Goal: Task Accomplishment & Management: Use online tool/utility

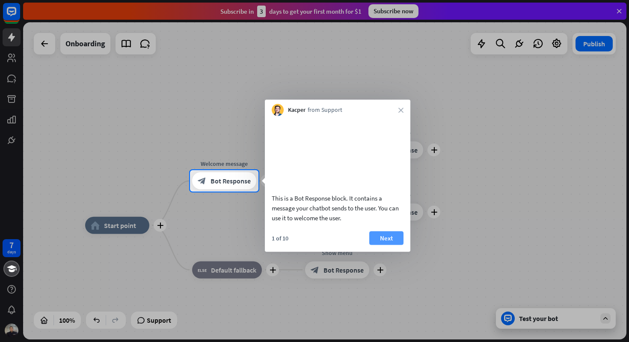
click at [381, 244] on button "Next" at bounding box center [386, 238] width 34 height 14
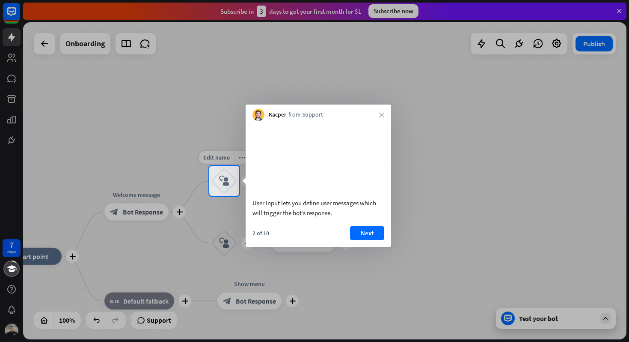
click at [228, 174] on div "block_user_input" at bounding box center [224, 181] width 26 height 26
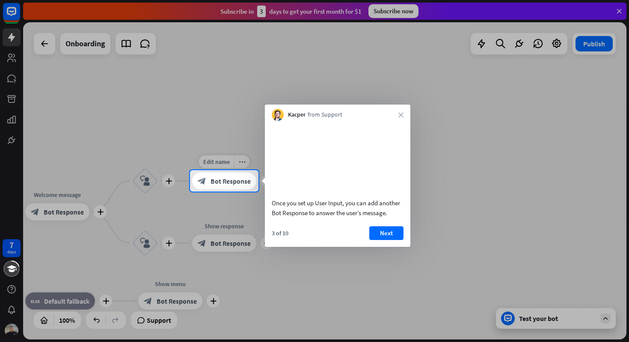
click at [253, 186] on div "block_bot_response Bot Response" at bounding box center [224, 180] width 64 height 17
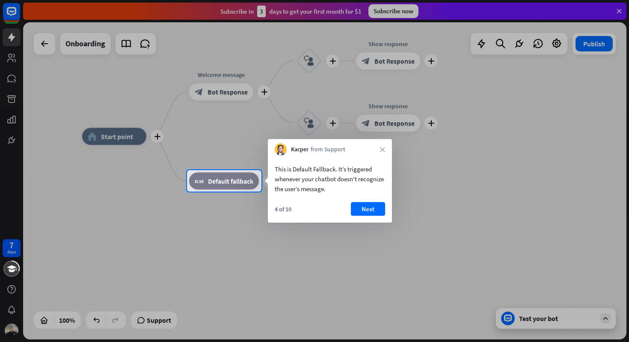
click at [487, 73] on div at bounding box center [314, 85] width 629 height 170
click at [13, 54] on div at bounding box center [314, 85] width 629 height 170
click at [13, 58] on div at bounding box center [314, 85] width 629 height 170
click at [39, 45] on div at bounding box center [314, 85] width 629 height 170
click at [384, 153] on div "Kacper from Support close" at bounding box center [330, 147] width 124 height 16
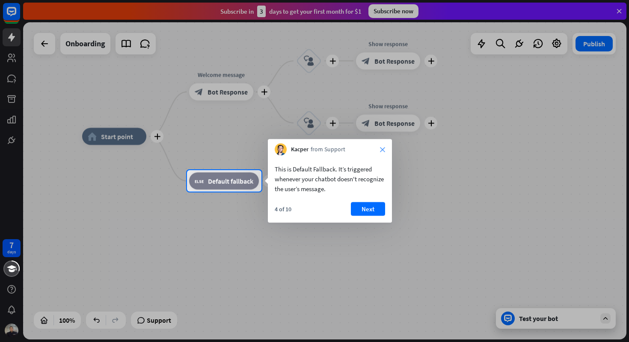
click at [384, 150] on icon "close" at bounding box center [382, 149] width 5 height 5
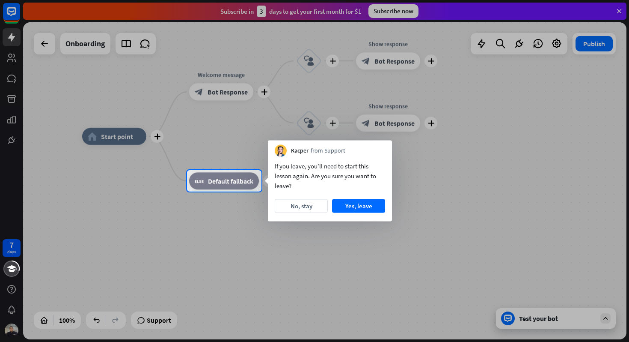
click at [383, 150] on div "Kacper from Support" at bounding box center [330, 148] width 124 height 16
click at [349, 208] on button "Yes, leave" at bounding box center [358, 206] width 53 height 14
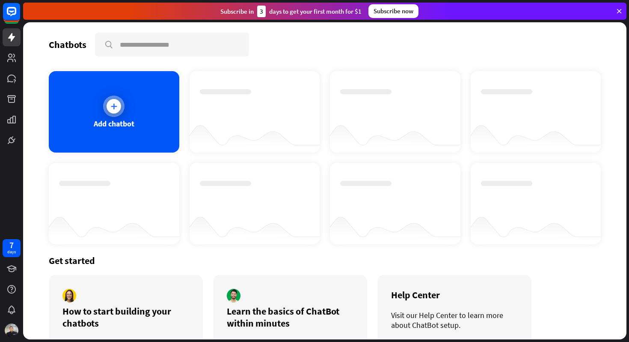
click at [118, 128] on div "Add chatbot" at bounding box center [114, 124] width 41 height 10
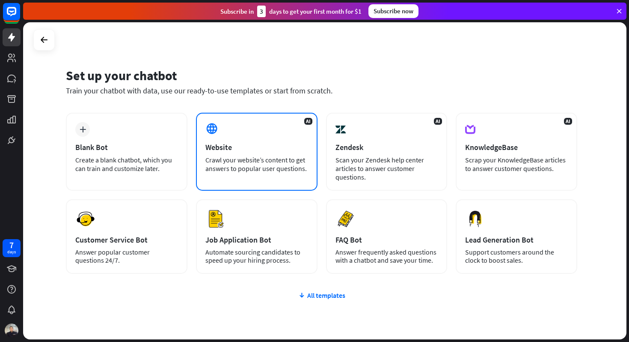
click at [211, 150] on div "Website" at bounding box center [256, 147] width 103 height 10
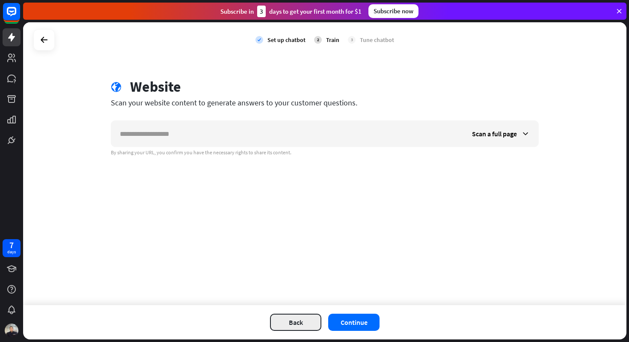
click at [286, 318] on button "Back" at bounding box center [295, 321] width 51 height 17
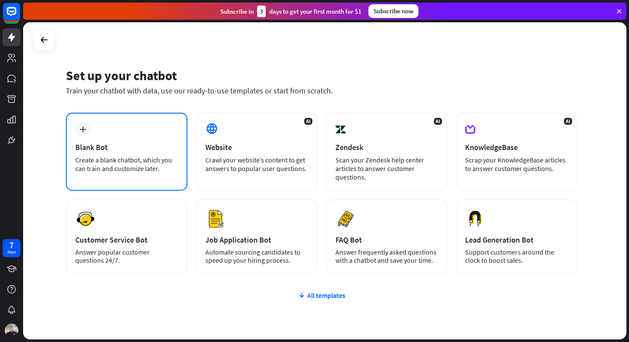
click at [137, 169] on div "Create a blank chatbot, which you can train and customize later." at bounding box center [126, 163] width 103 height 17
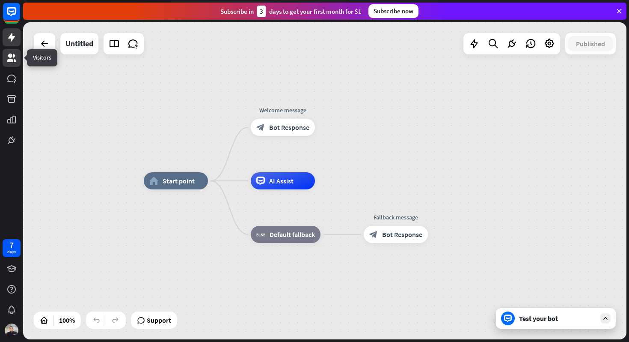
click at [15, 59] on icon at bounding box center [11, 58] width 9 height 9
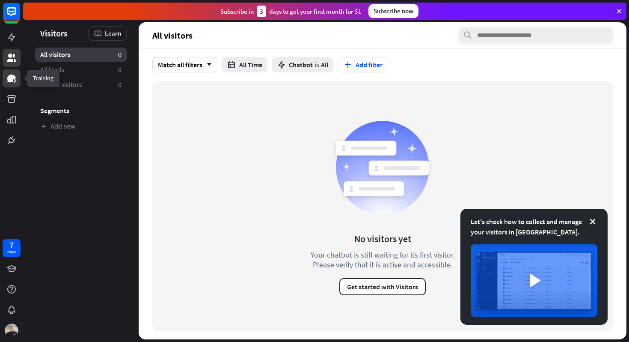
click at [15, 78] on icon at bounding box center [11, 78] width 10 height 10
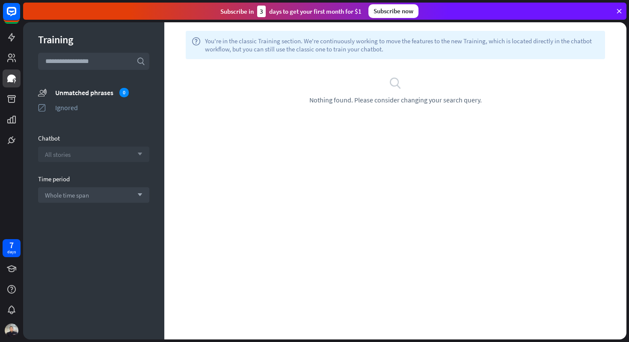
click at [74, 149] on div "All stories arrow_down" at bounding box center [93, 153] width 111 height 15
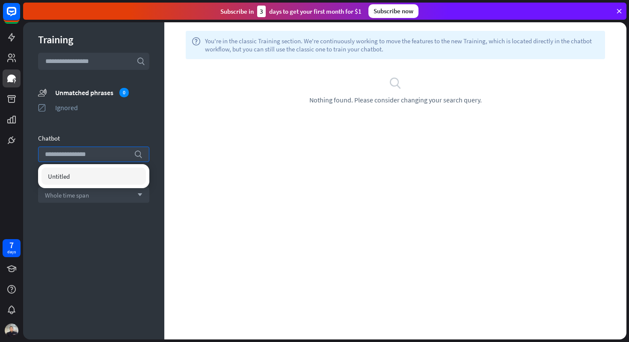
click at [90, 119] on div "Training search unmatched_phrases Unmatched phrases 0 ignored Ignored Chatbot s…" at bounding box center [93, 180] width 141 height 317
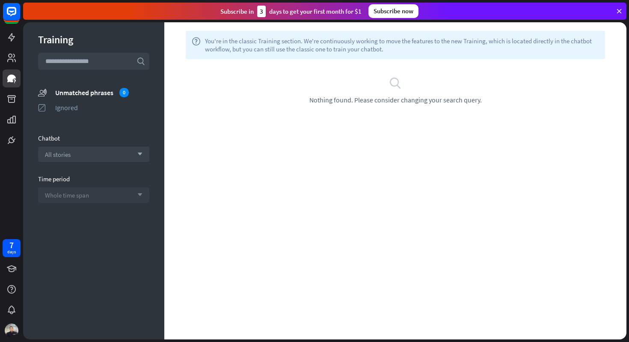
click at [75, 194] on span "Whole time span" at bounding box center [67, 195] width 44 height 8
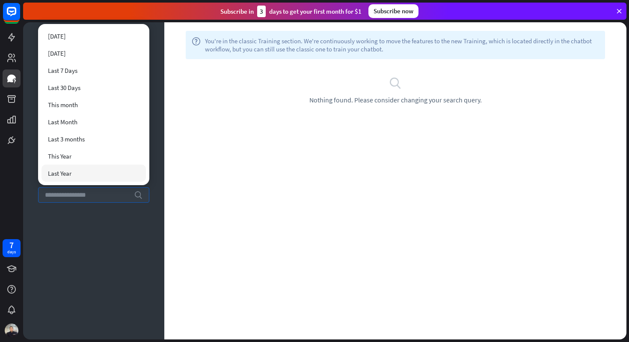
click at [53, 222] on div "Training search unmatched_phrases Unmatched phrases 0 ignored Ignored Chatbot A…" at bounding box center [93, 180] width 141 height 317
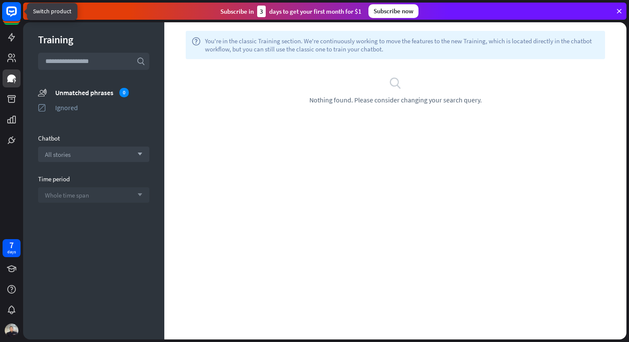
click at [11, 12] on rect at bounding box center [11, 11] width 19 height 19
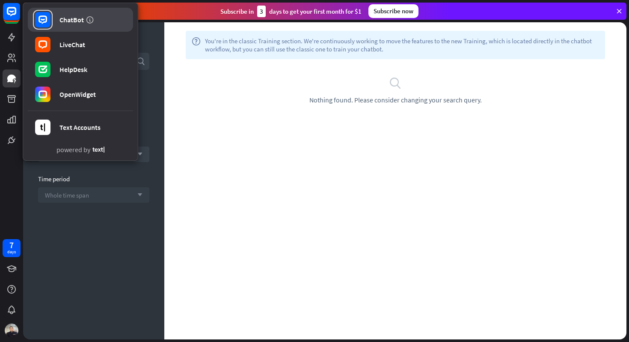
click at [74, 21] on div "ChatBot" at bounding box center [71, 19] width 24 height 9
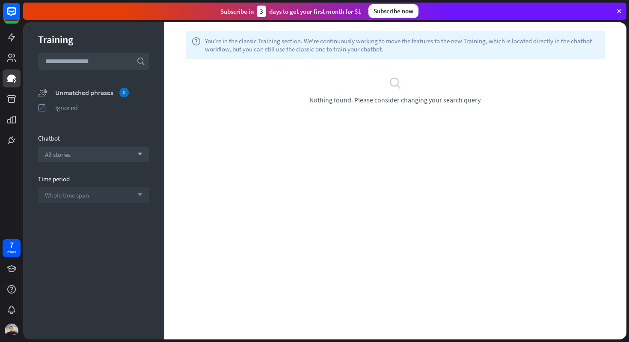
click at [90, 92] on div "Unmatched phrases 0" at bounding box center [102, 92] width 94 height 9
click at [125, 90] on div "0" at bounding box center [123, 92] width 9 height 9
click at [114, 154] on div "All stories arrow_down" at bounding box center [93, 153] width 111 height 15
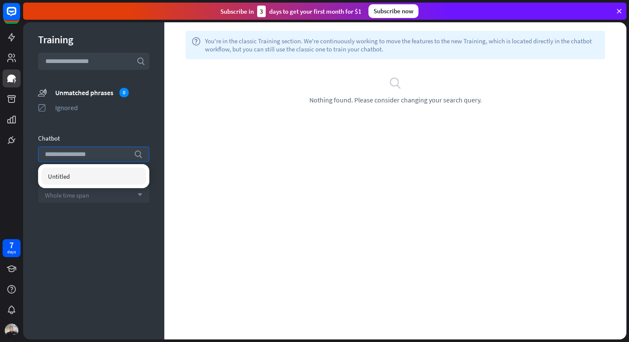
click at [128, 132] on div "Training search unmatched_phrases Unmatched phrases 0 ignored Ignored Chatbot s…" at bounding box center [93, 180] width 141 height 317
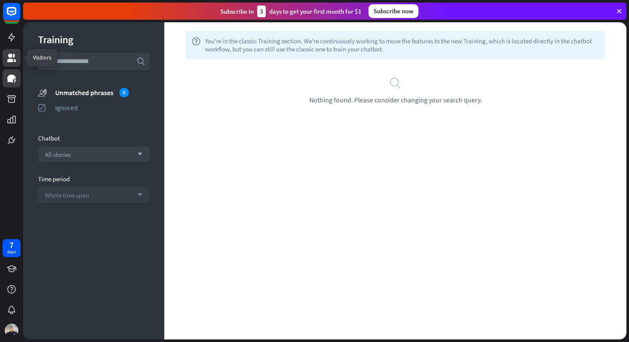
click at [14, 59] on icon at bounding box center [11, 58] width 10 height 10
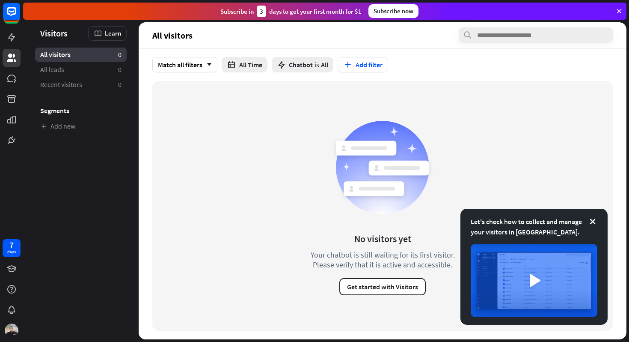
click at [49, 56] on span "All visitors" at bounding box center [55, 54] width 30 height 9
click at [49, 65] on span "All leads" at bounding box center [52, 69] width 24 height 9
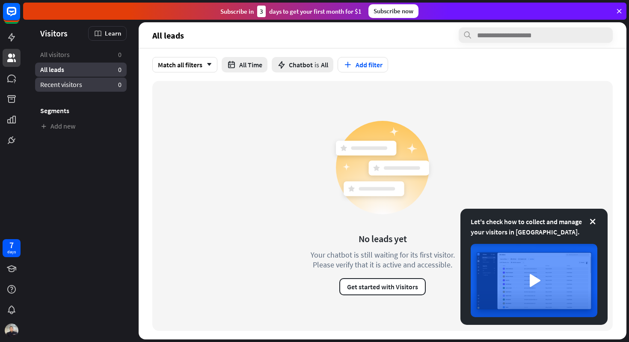
click at [55, 84] on span "Recent visitors" at bounding box center [61, 84] width 42 height 9
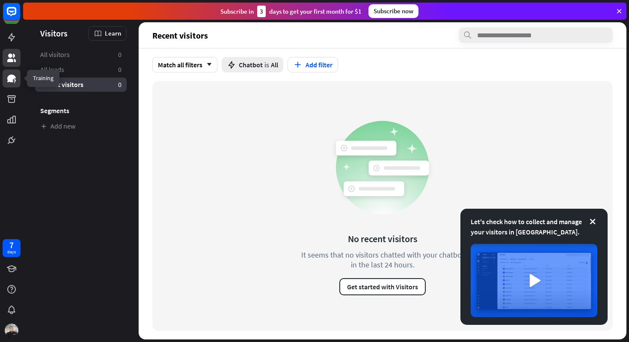
click at [15, 81] on icon at bounding box center [11, 78] width 10 height 10
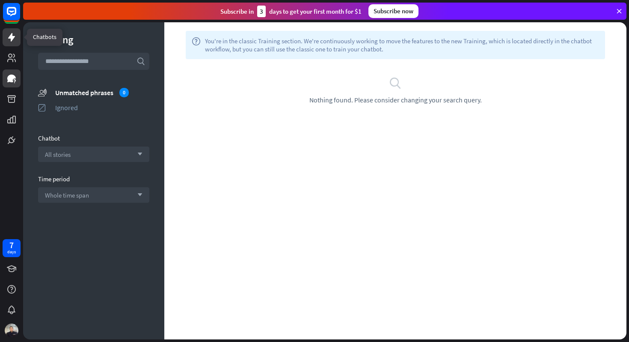
click at [10, 36] on icon at bounding box center [11, 37] width 7 height 9
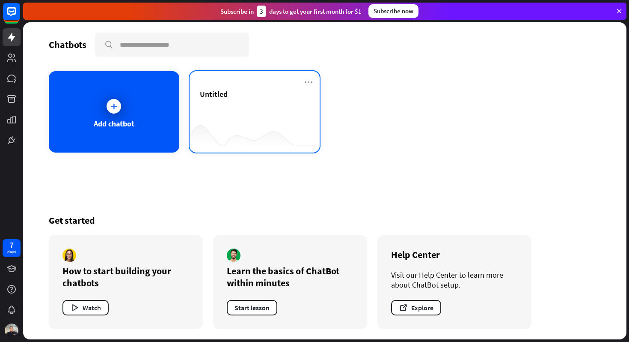
click at [201, 110] on div "Untitled" at bounding box center [255, 104] width 110 height 30
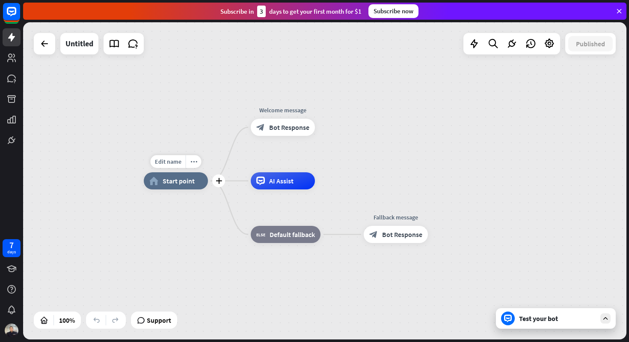
click at [179, 179] on span "Start point" at bounding box center [179, 180] width 32 height 9
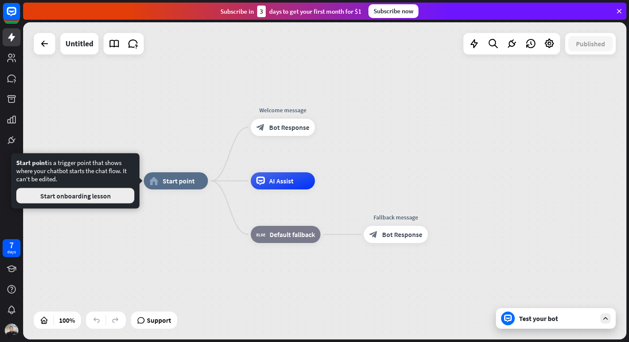
click at [120, 196] on button "Start onboarding lesson" at bounding box center [75, 195] width 118 height 15
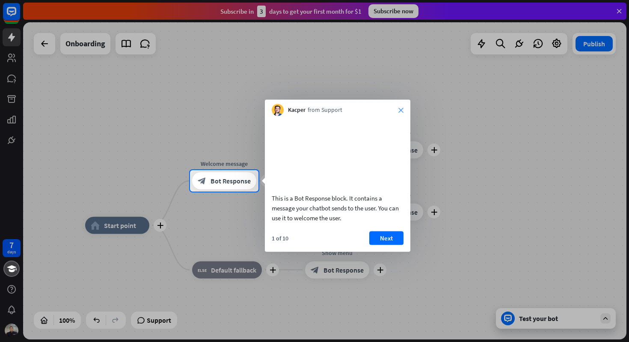
click at [401, 112] on div "Kacper from Support close" at bounding box center [338, 108] width 146 height 16
click at [402, 110] on icon "close" at bounding box center [401, 109] width 5 height 5
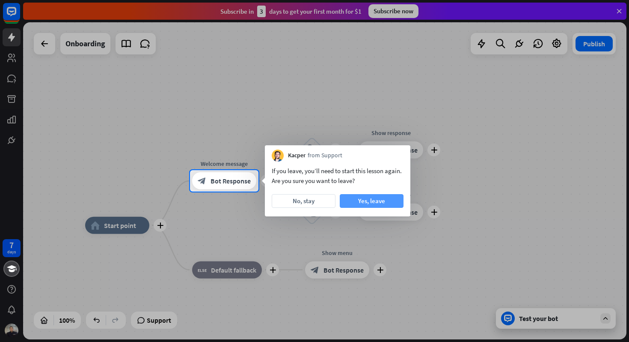
click at [363, 206] on button "Yes, leave" at bounding box center [372, 201] width 64 height 14
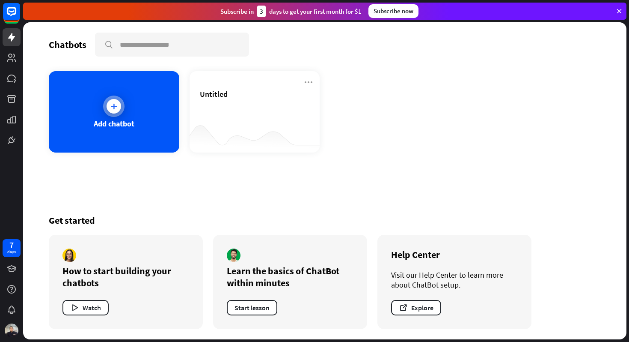
click at [119, 118] on div "Add chatbot" at bounding box center [114, 111] width 131 height 81
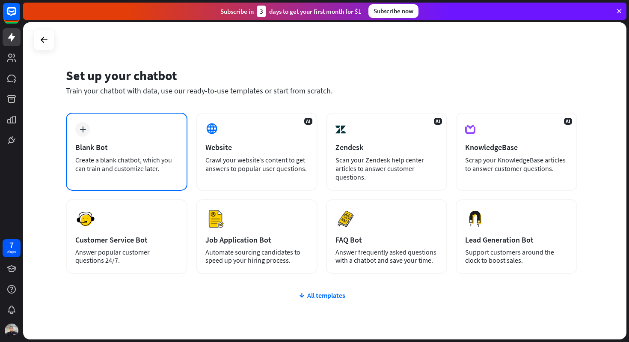
click at [129, 128] on div "plus Blank Bot Create a blank chatbot, which you can train and customize later." at bounding box center [127, 152] width 122 height 78
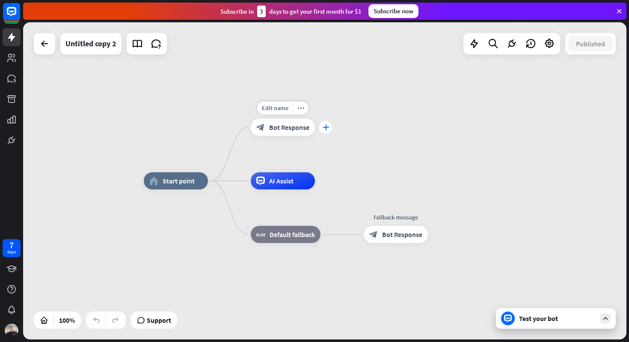
click at [326, 130] on icon "plus" at bounding box center [326, 127] width 6 height 6
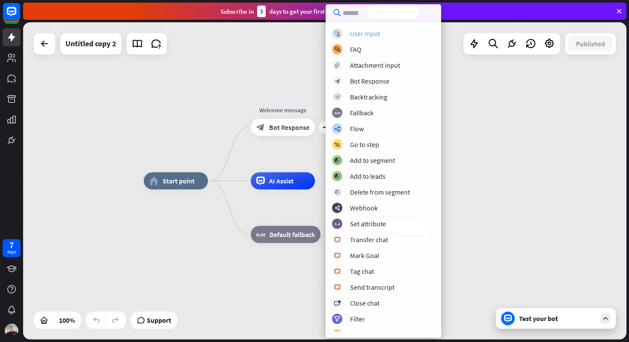
click at [371, 35] on div "User Input" at bounding box center [365, 33] width 30 height 9
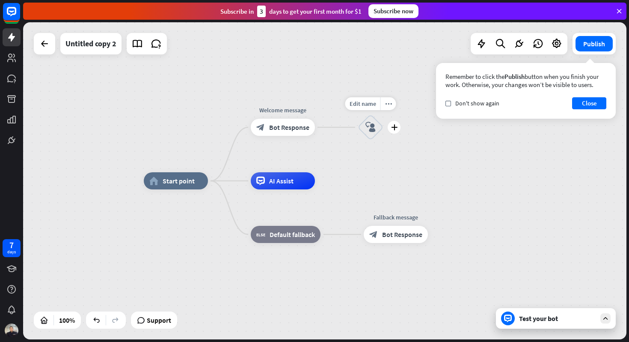
click at [371, 128] on icon "block_user_input" at bounding box center [371, 127] width 10 height 10
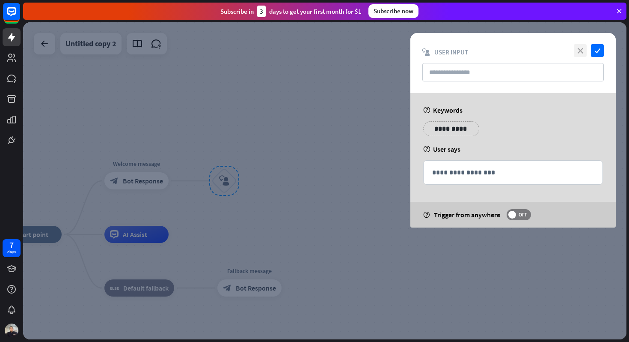
click at [581, 50] on icon "close" at bounding box center [580, 50] width 13 height 13
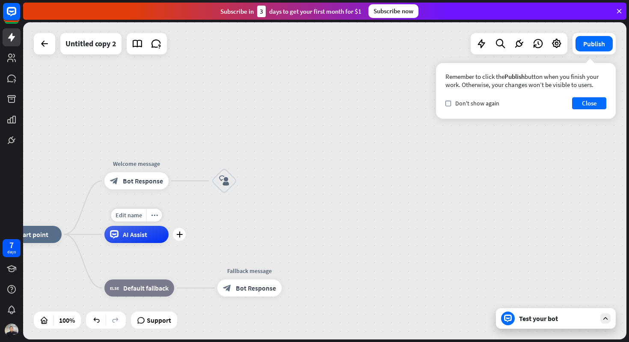
click at [129, 231] on span "AI Assist" at bounding box center [135, 234] width 24 height 9
click at [164, 243] on div "Edit name more_horiz plus AI Assist" at bounding box center [136, 234] width 64 height 17
click at [183, 232] on div "plus" at bounding box center [179, 234] width 13 height 13
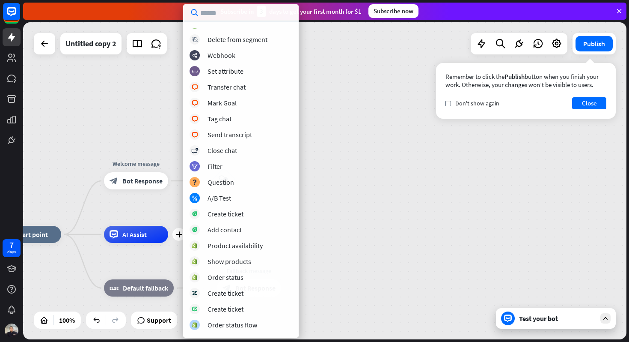
scroll to position [119, 0]
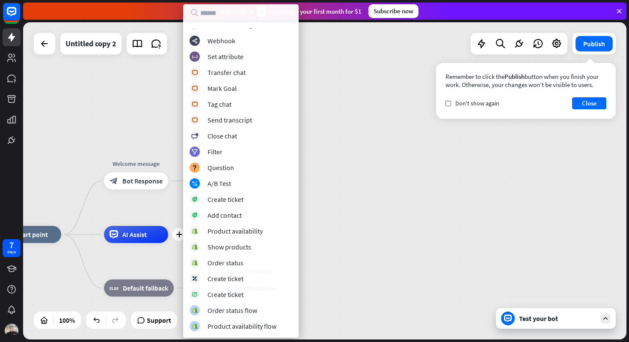
click at [340, 135] on div "home_2 Start point Welcome message block_bot_response Bot Response block_user_i…" at bounding box center [325, 180] width 604 height 317
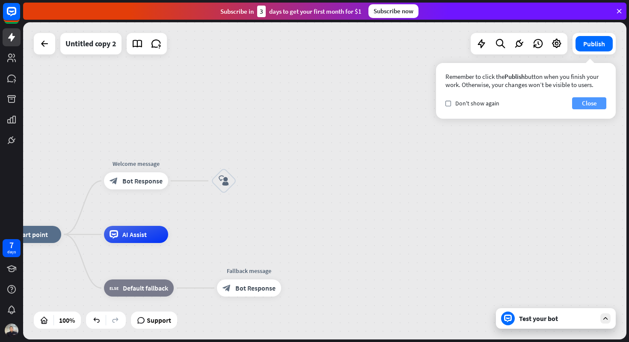
click at [592, 101] on button "Close" at bounding box center [589, 103] width 34 height 12
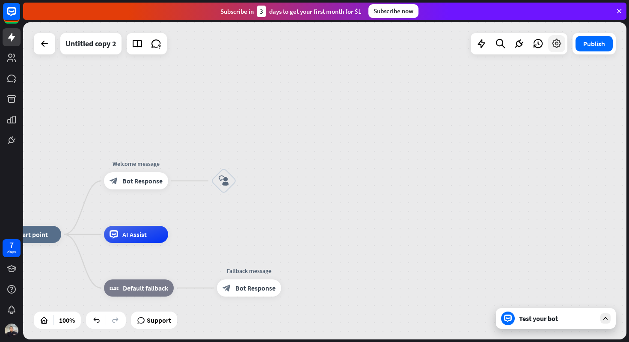
click at [558, 47] on icon at bounding box center [556, 43] width 11 height 11
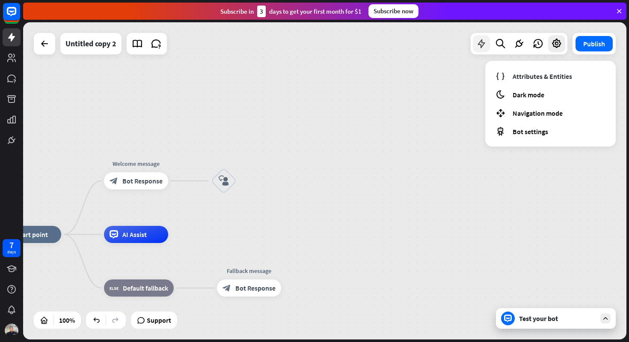
click at [482, 47] on icon at bounding box center [481, 43] width 11 height 11
